Goal: Task Accomplishment & Management: Use online tool/utility

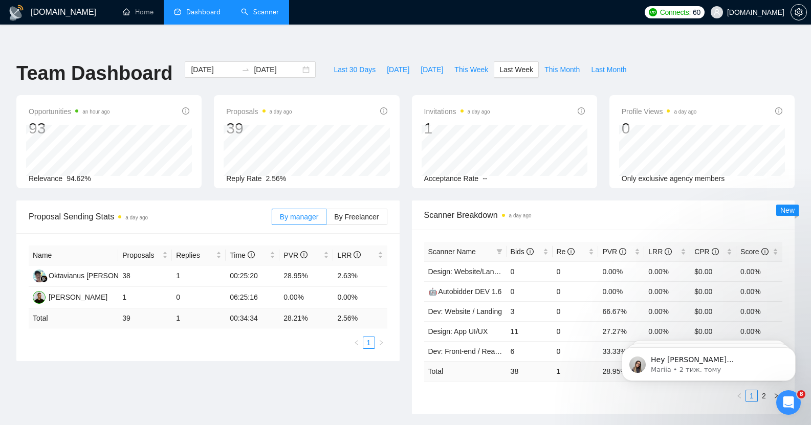
click at [260, 8] on link "Scanner" at bounding box center [260, 12] width 38 height 9
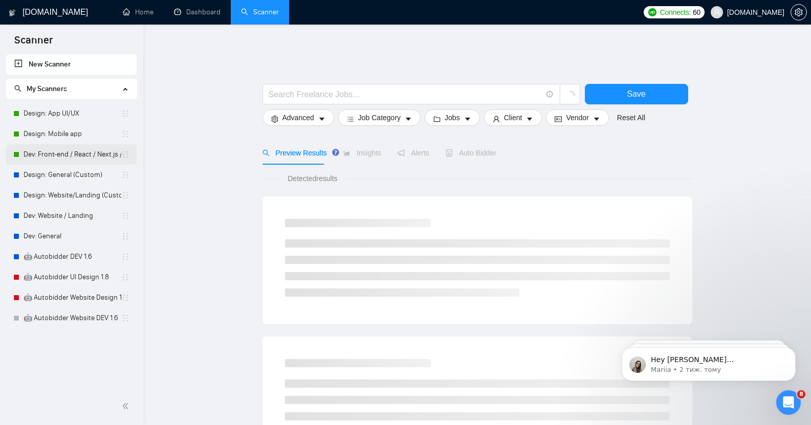
click at [71, 154] on link "Dev: Front-end / React / Next.js / WebGL / GSAP" at bounding box center [73, 154] width 98 height 20
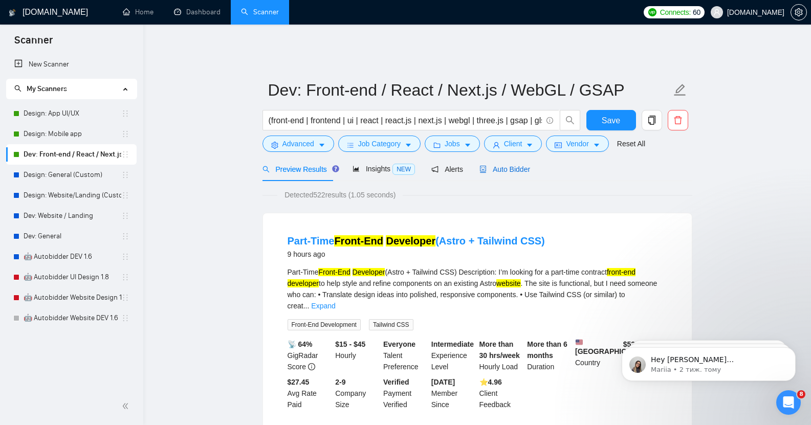
click at [408, 165] on span "Auto Bidder" at bounding box center [504, 169] width 51 height 8
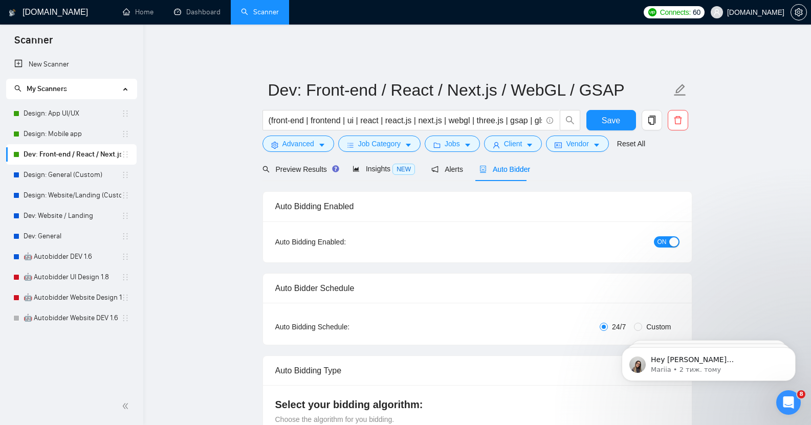
checkbox input "true"
click at [305, 138] on span "Advanced" at bounding box center [298, 143] width 32 height 11
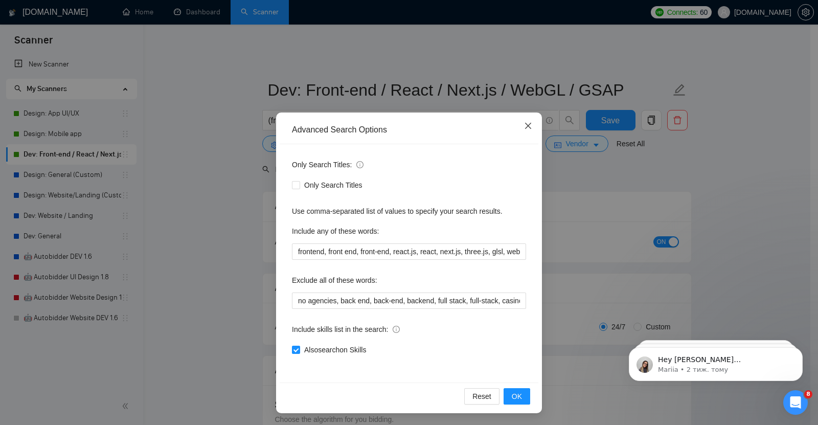
click at [408, 127] on icon "close" at bounding box center [528, 126] width 6 height 6
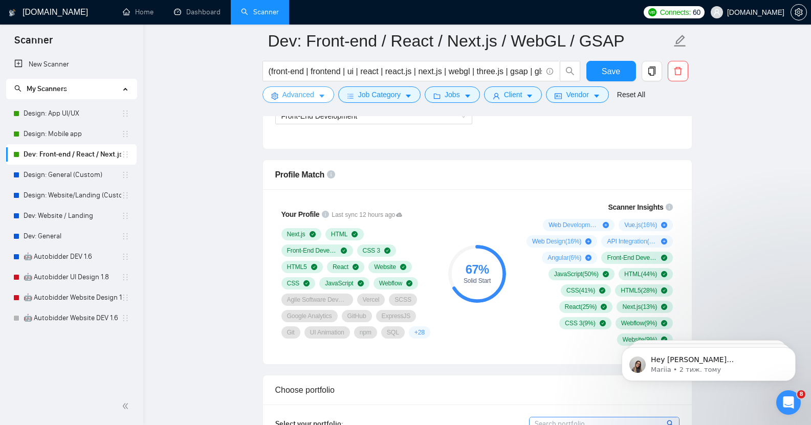
scroll to position [629, 0]
